Goal: Transaction & Acquisition: Purchase product/service

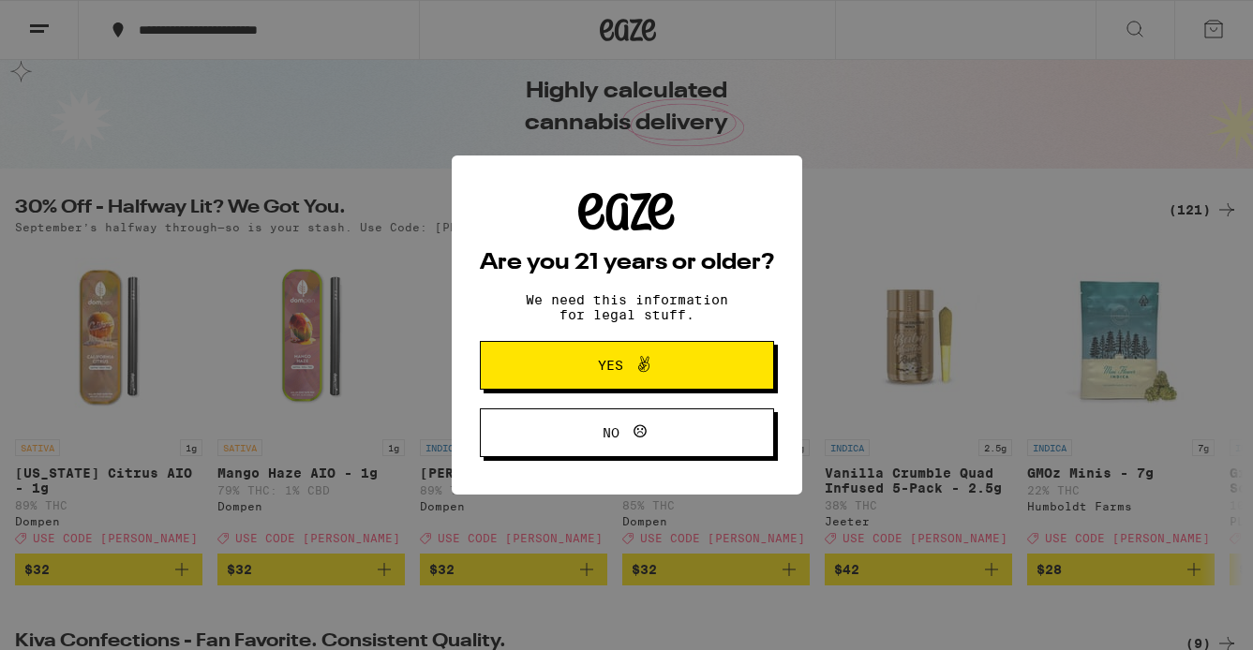
click at [590, 367] on span "Yes" at bounding box center [627, 365] width 142 height 24
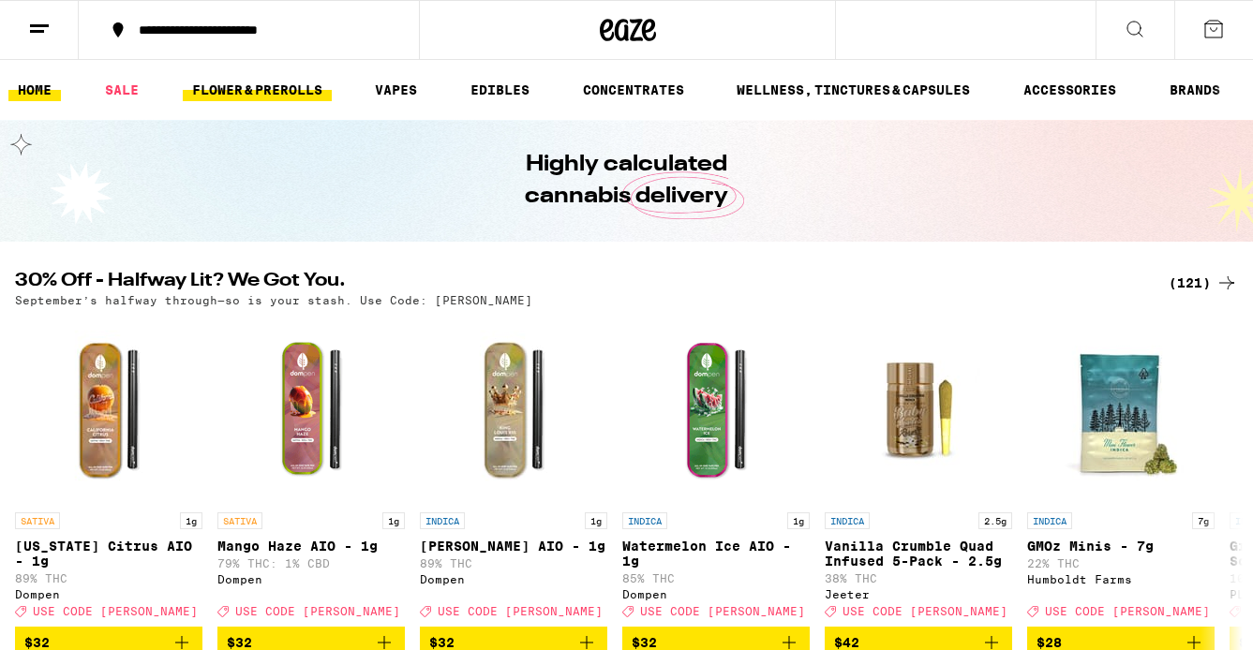
click at [228, 83] on link "FLOWER & PREROLLS" at bounding box center [257, 90] width 149 height 22
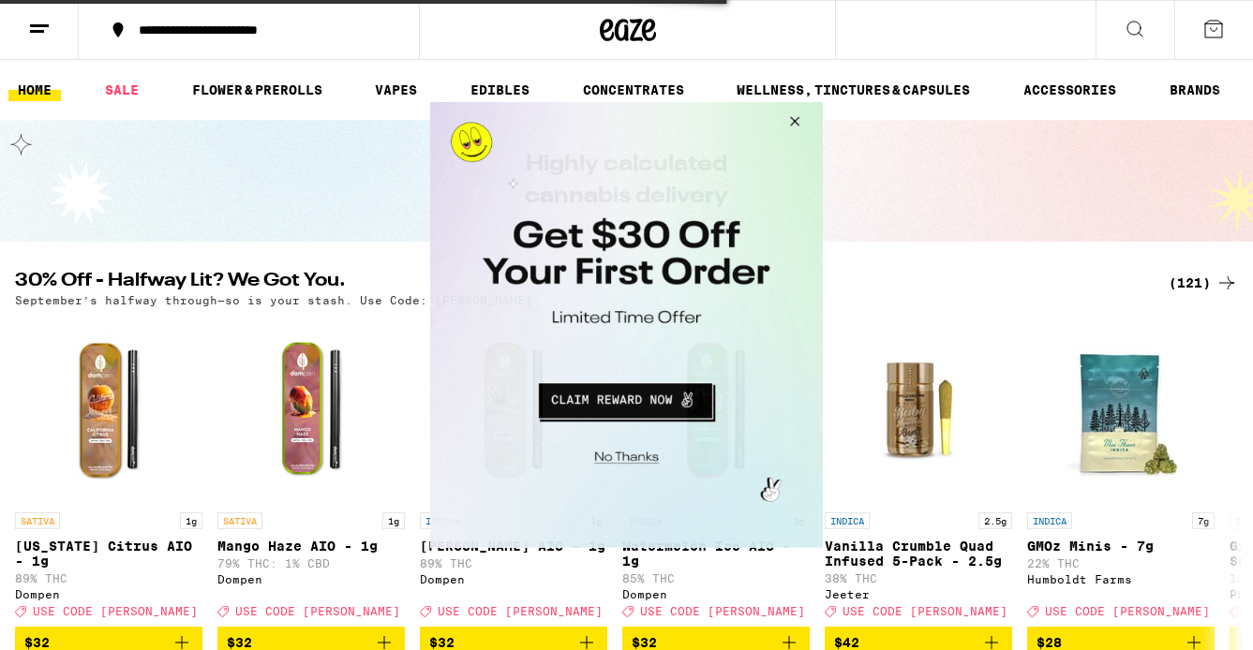
click at [795, 118] on button "Close Modal" at bounding box center [791, 124] width 51 height 45
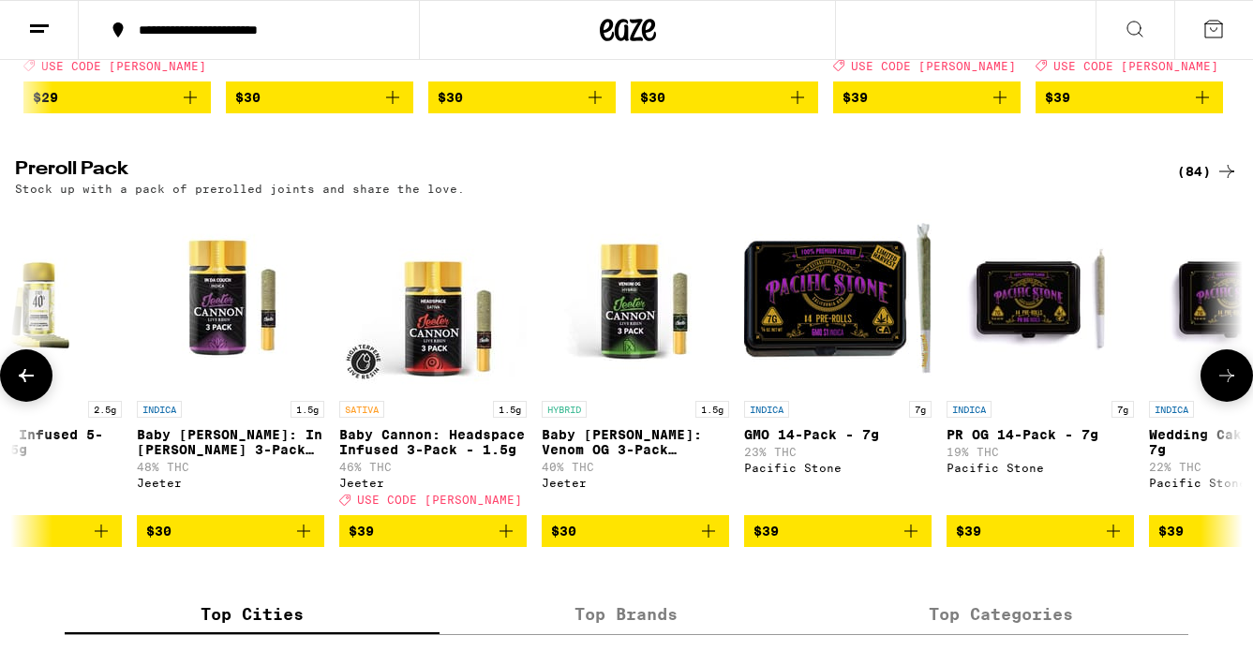
scroll to position [0, 8916]
